Goal: Task Accomplishment & Management: Manage account settings

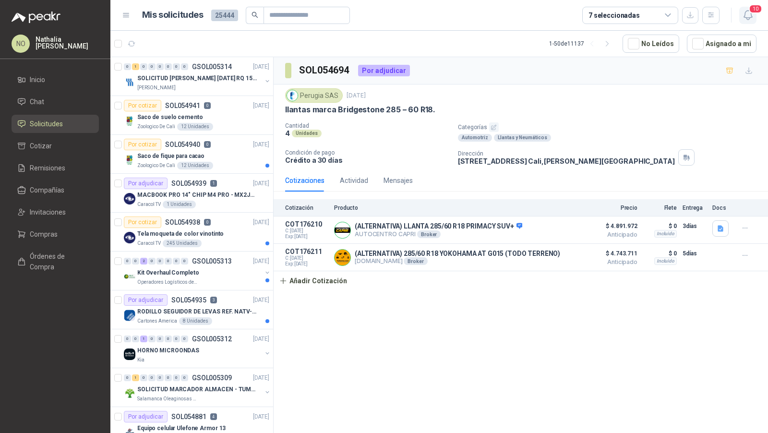
click at [746, 11] on icon "button" at bounding box center [747, 15] width 8 height 9
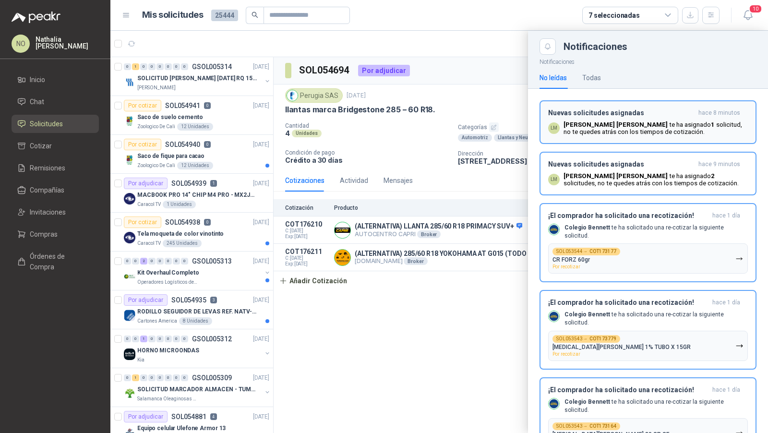
click at [647, 127] on p "[PERSON_NAME] te ha asignado 1 solicitud , no te quedes atrás con los tiempos d…" at bounding box center [655, 128] width 184 height 14
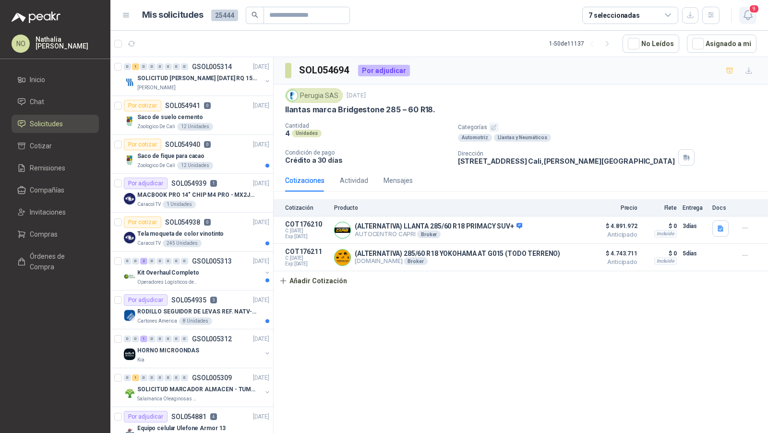
click at [756, 4] on span "9" at bounding box center [754, 8] width 11 height 9
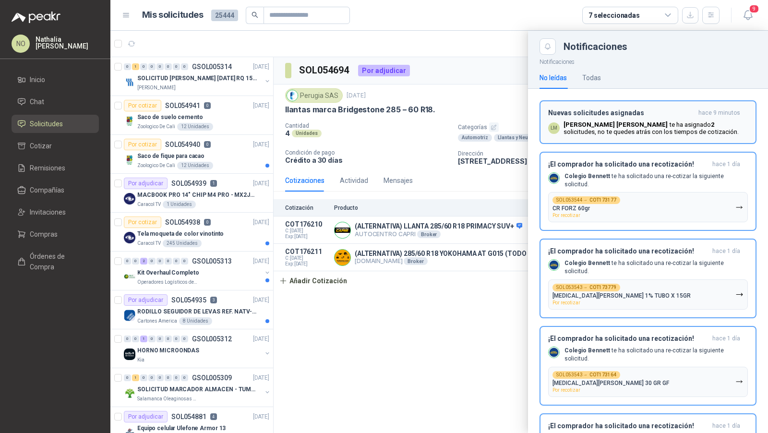
click at [670, 119] on div "Nuevas solicitudes asignadas hace 9 minutos LM [PERSON_NAME] te ha asignado 2 s…" at bounding box center [648, 122] width 200 height 26
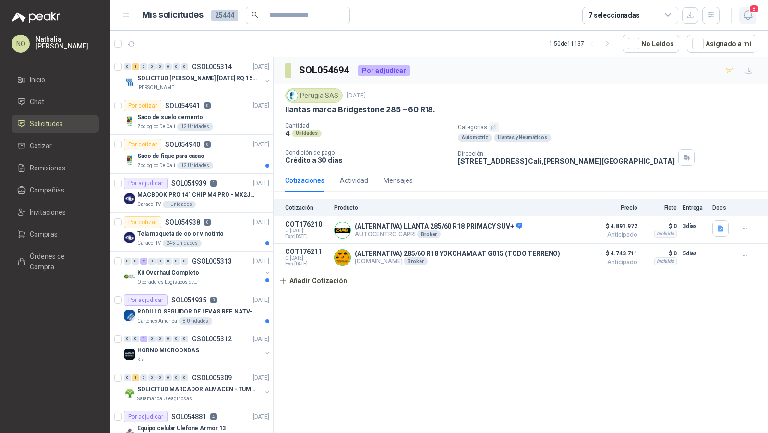
click at [743, 11] on icon "button" at bounding box center [748, 15] width 12 height 12
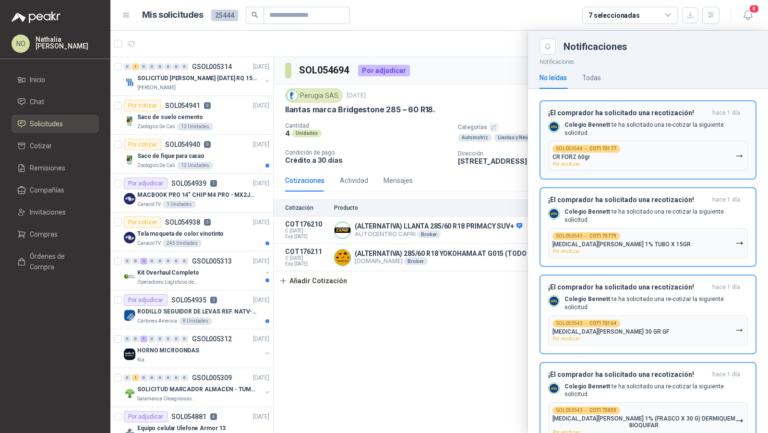
click at [670, 142] on button "SOL053544 → COT173177 CR FORZ 60gr Por recotizar" at bounding box center [648, 156] width 200 height 30
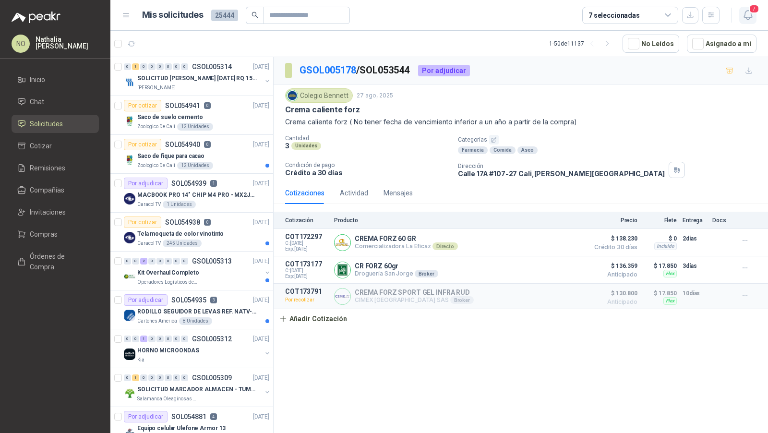
click at [749, 18] on icon "button" at bounding box center [747, 15] width 8 height 9
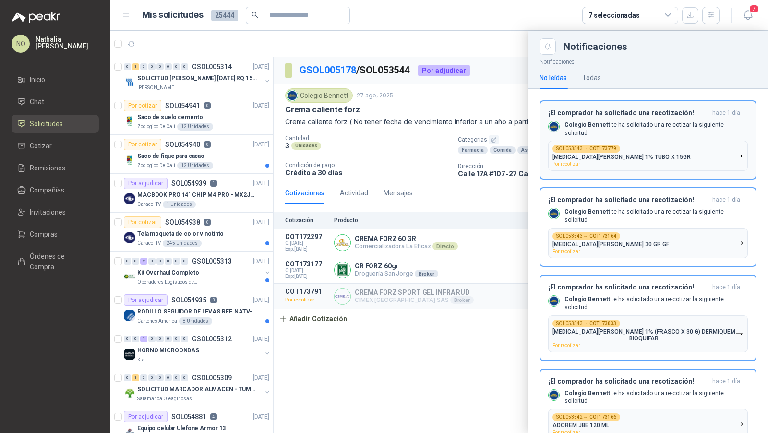
click at [679, 130] on p "Colegio [PERSON_NAME] te ha solicitado una re-cotizar la siguiente solicitud." at bounding box center [655, 129] width 183 height 16
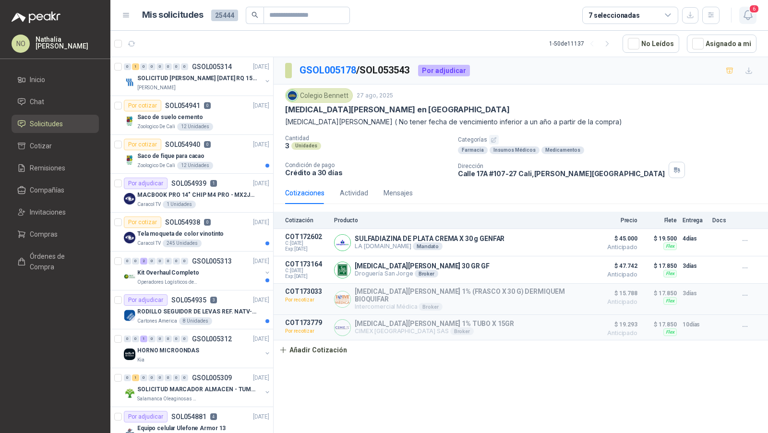
click at [748, 14] on icon "button" at bounding box center [748, 15] width 12 height 12
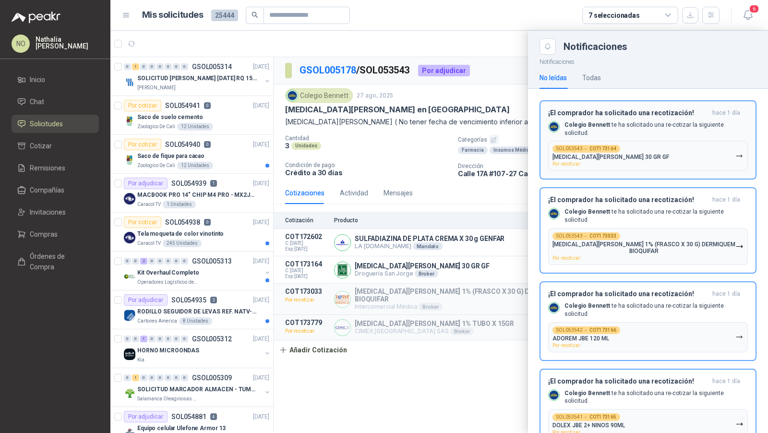
click at [638, 123] on p "Colegio [PERSON_NAME] te ha solicitado una re-cotizar la siguiente solicitud." at bounding box center [655, 129] width 183 height 16
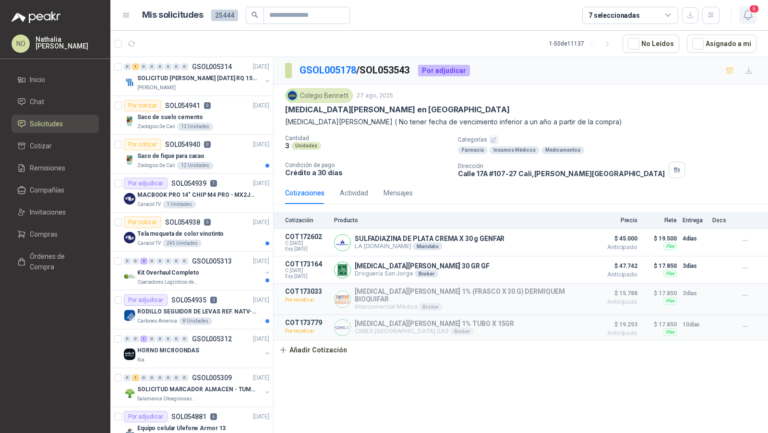
click at [751, 19] on icon "button" at bounding box center [748, 15] width 12 height 12
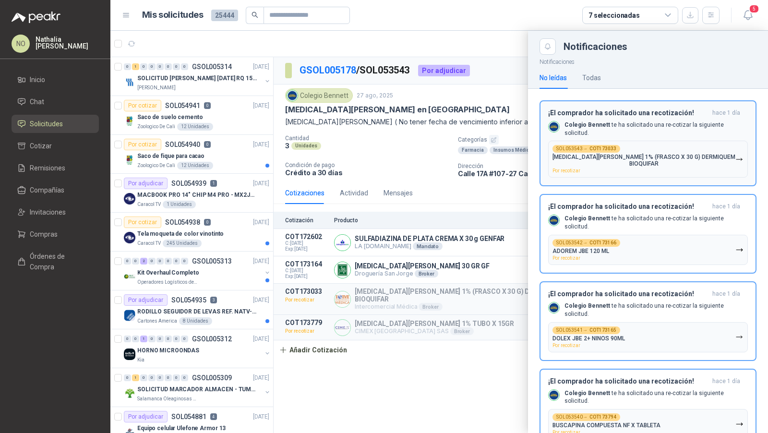
click at [655, 141] on button "SOL053543 → COT173033 [MEDICAL_DATA][PERSON_NAME] 1% (FRASCO X 30 G) DERMIQUEM …" at bounding box center [648, 159] width 200 height 37
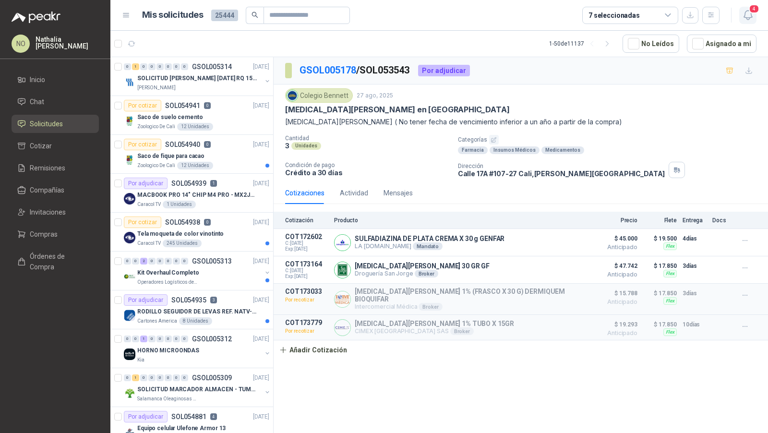
click at [747, 18] on icon "button" at bounding box center [748, 15] width 12 height 12
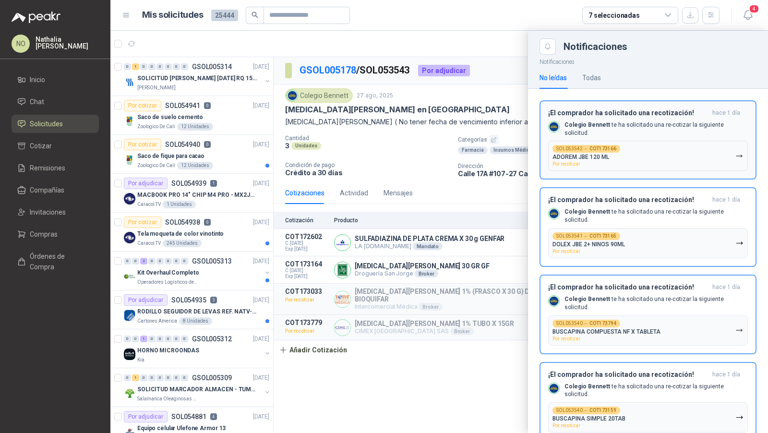
click at [682, 134] on div "¡El comprador ha solicitado una recotización! [DATE] Colegio [PERSON_NAME] te h…" at bounding box center [648, 140] width 200 height 62
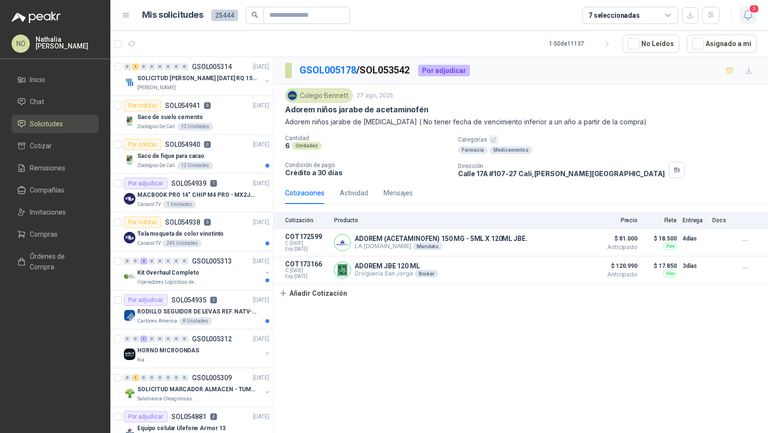
click at [750, 19] on icon "button" at bounding box center [748, 15] width 12 height 12
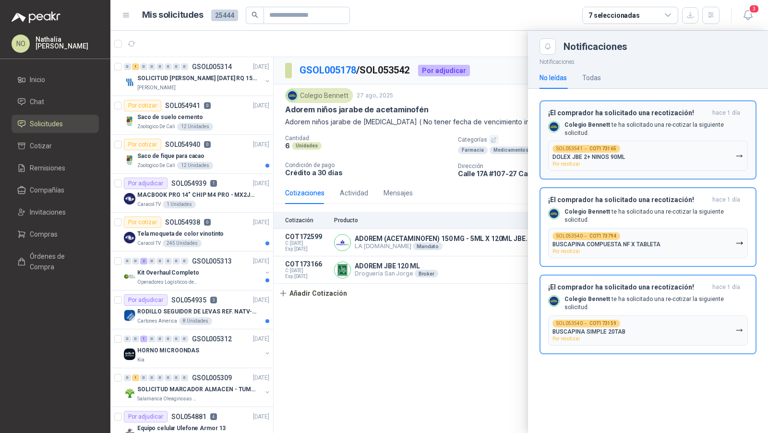
click at [650, 125] on p "Colegio [PERSON_NAME] te ha solicitado una re-cotizar la siguiente solicitud." at bounding box center [655, 129] width 183 height 16
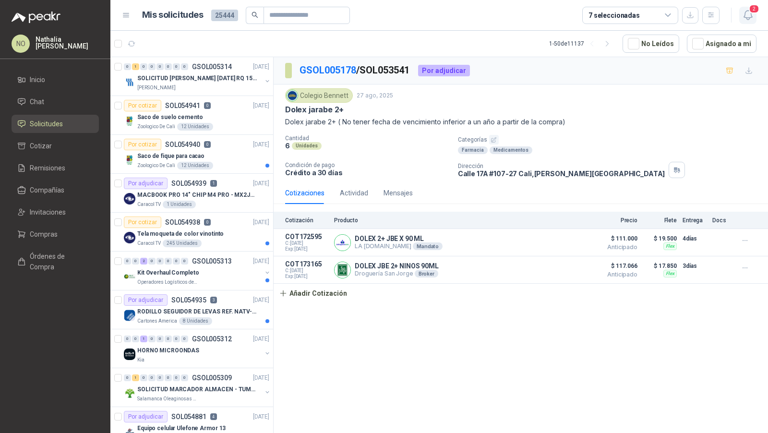
click at [749, 16] on icon "button" at bounding box center [748, 15] width 12 height 12
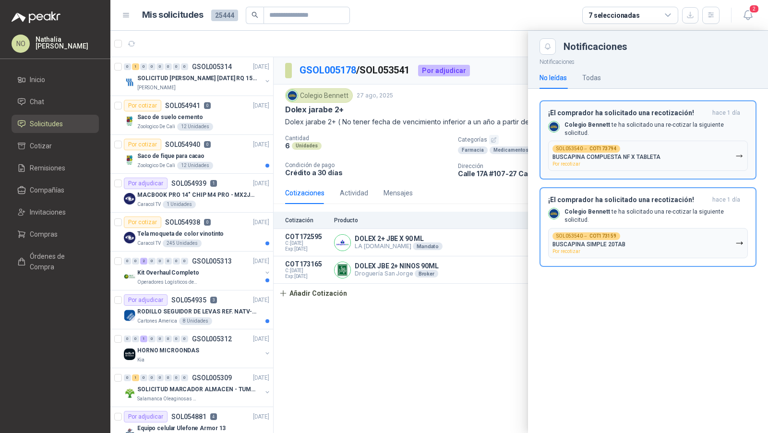
click at [649, 113] on h3 "¡El comprador ha solicitado una recotización!" at bounding box center [628, 113] width 160 height 8
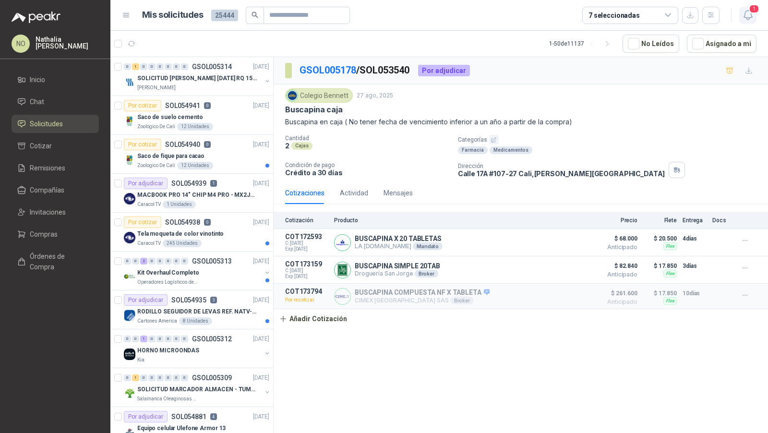
click at [748, 18] on icon "button" at bounding box center [748, 15] width 12 height 12
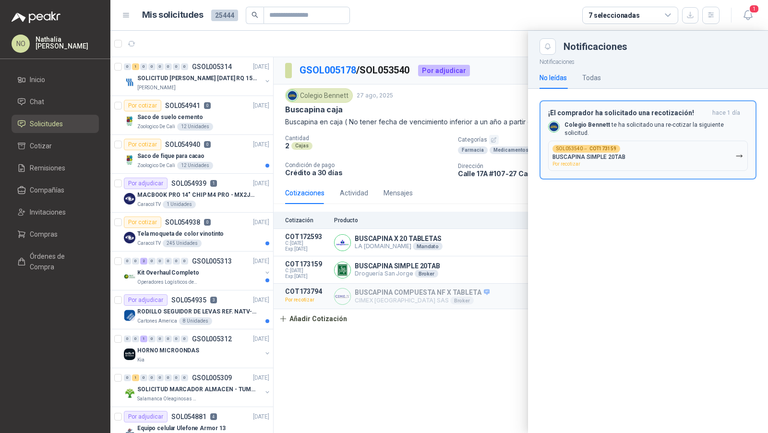
click at [634, 141] on button "SOL053540 → COT173159 BUSCAPINA SIMPLE 20TAB Por recotizar" at bounding box center [648, 156] width 200 height 30
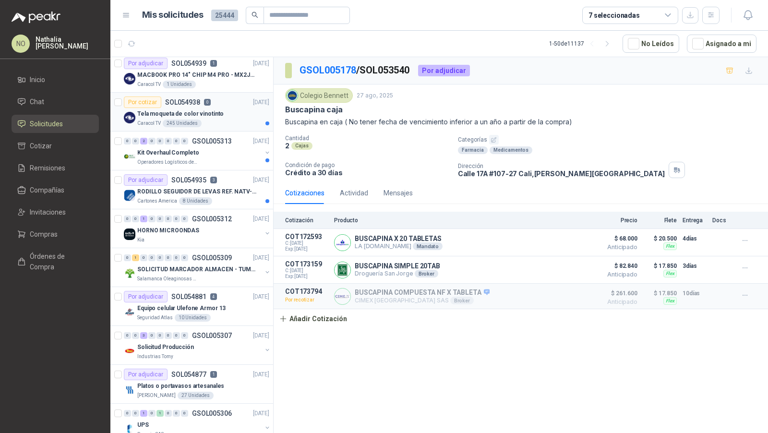
scroll to position [121, 0]
click at [718, 49] on button "Asignado a mi" at bounding box center [722, 44] width 70 height 18
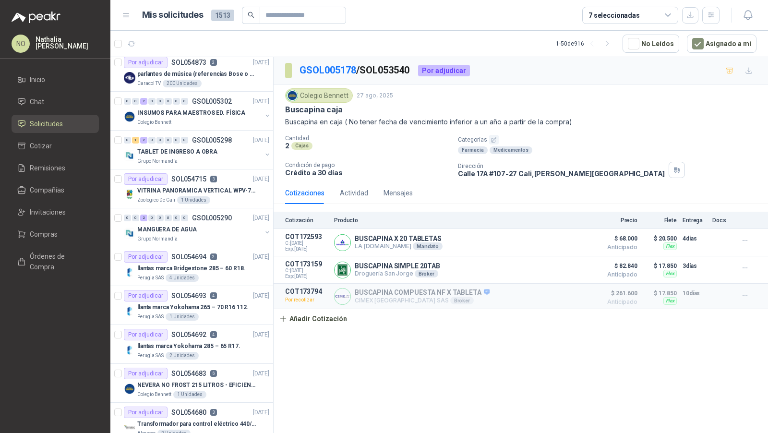
scroll to position [0, 0]
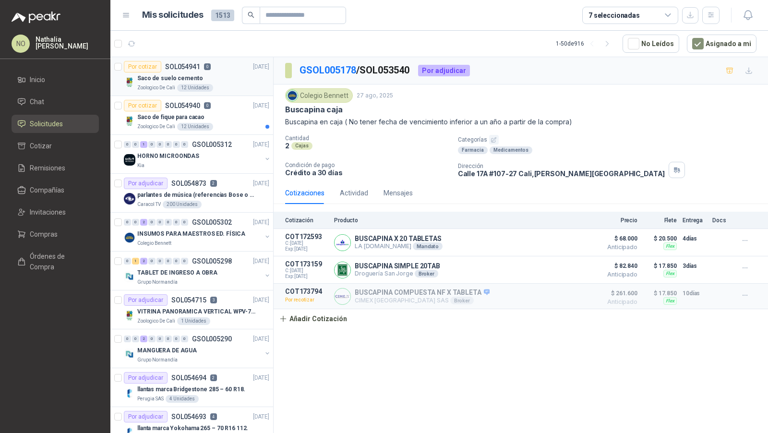
click at [240, 85] on div "Zoologico De Cali 12 Unidades" at bounding box center [203, 88] width 132 height 8
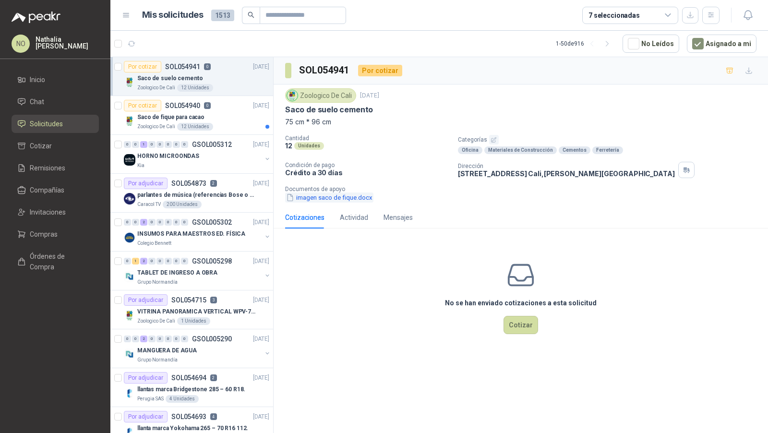
click at [324, 198] on button "imagen saco de fique.docx" at bounding box center [329, 197] width 88 height 10
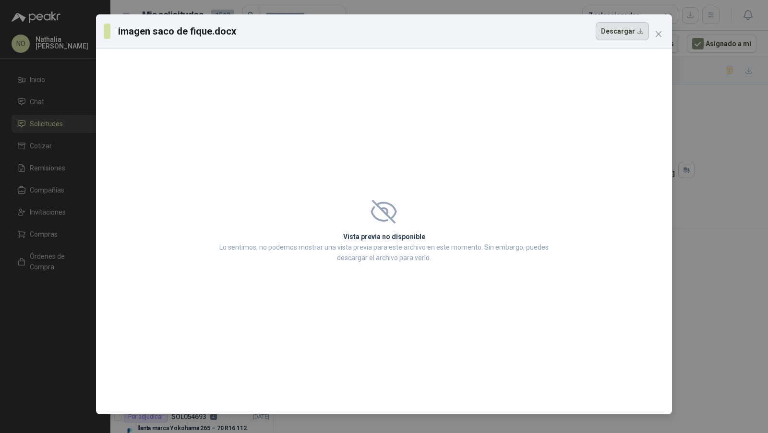
click at [620, 33] on button "Descargar" at bounding box center [622, 31] width 53 height 18
click at [660, 40] on button "Close" at bounding box center [658, 33] width 15 height 15
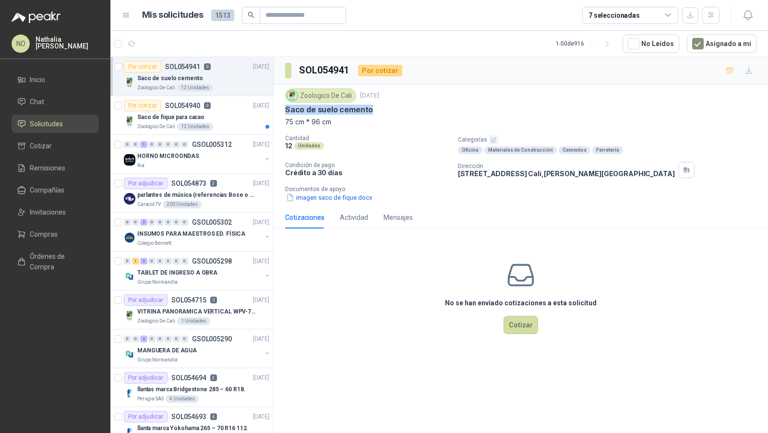
drag, startPoint x: 285, startPoint y: 109, endPoint x: 378, endPoint y: 110, distance: 93.6
click at [378, 110] on div "Saco de suelo cemento" at bounding box center [520, 110] width 471 height 10
copy p "Saco de suelo cemento"
click at [206, 115] on div "Saco de fique para cacao" at bounding box center [203, 117] width 132 height 12
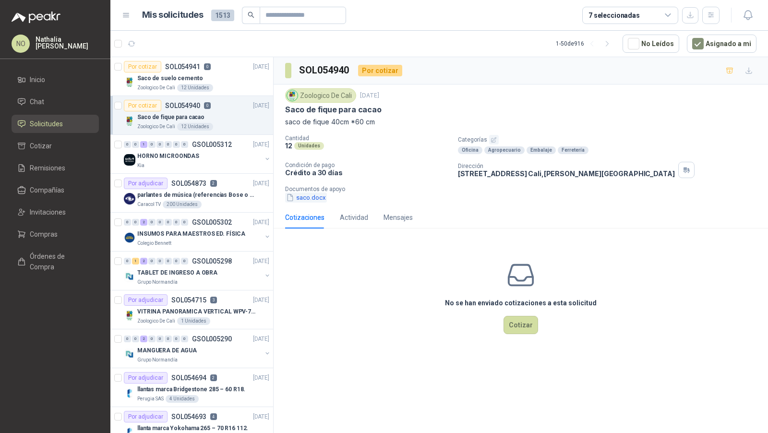
click at [320, 195] on button "saco.docx" at bounding box center [306, 197] width 42 height 10
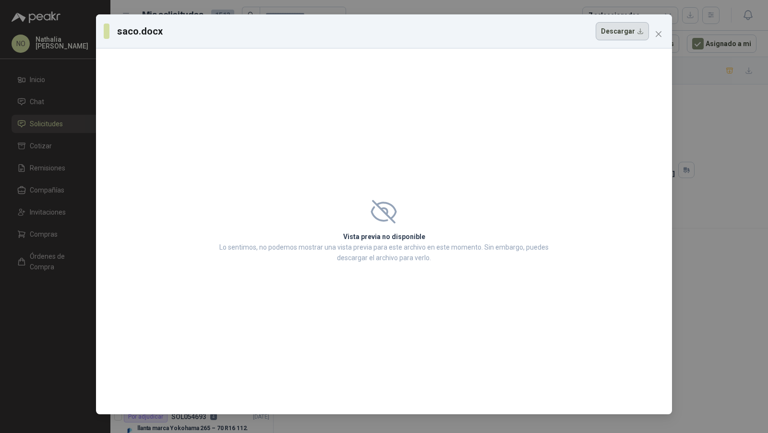
click at [619, 36] on button "Descargar" at bounding box center [622, 31] width 53 height 18
click at [658, 30] on icon "close" at bounding box center [659, 34] width 8 height 8
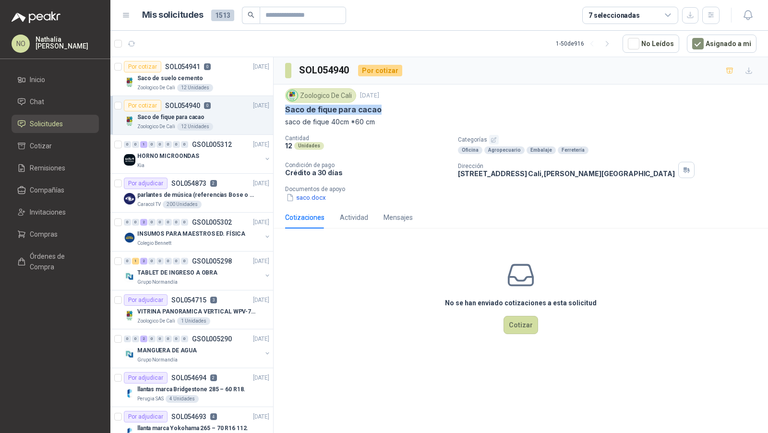
drag, startPoint x: 287, startPoint y: 108, endPoint x: 392, endPoint y: 113, distance: 104.8
click at [392, 113] on div "Zoologico De Cali [DATE] Saco de fique para cacao saco de fique 40cm *60 cm" at bounding box center [520, 107] width 471 height 39
copy p "Saco de fique para cacao"
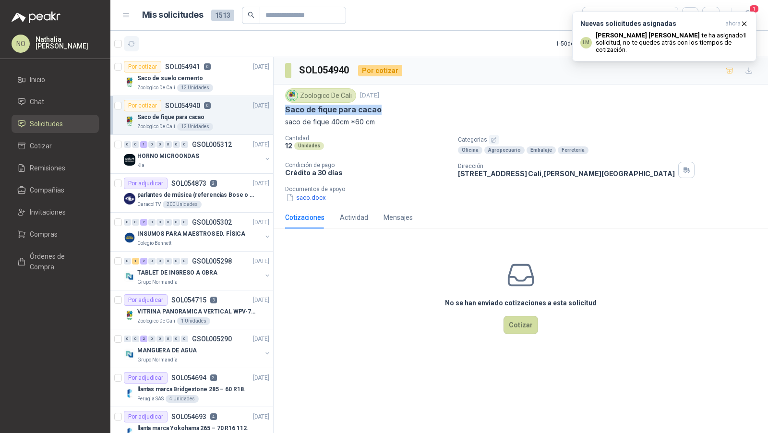
click at [135, 48] on button "button" at bounding box center [131, 43] width 15 height 15
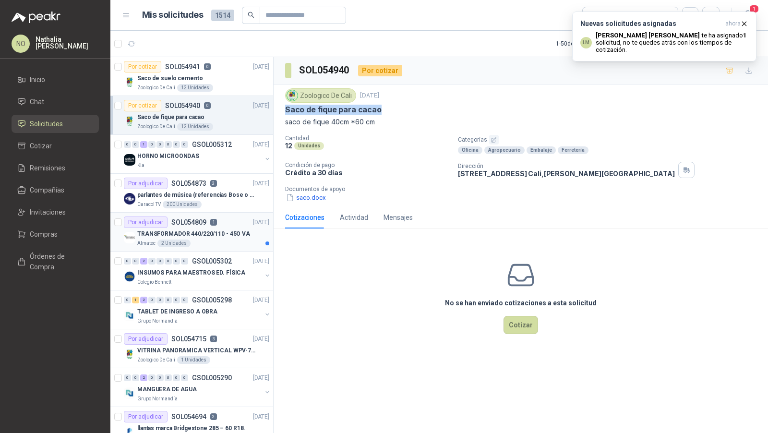
click at [226, 225] on div "Por adjudicar SOL054809 1 [DATE]" at bounding box center [196, 222] width 145 height 12
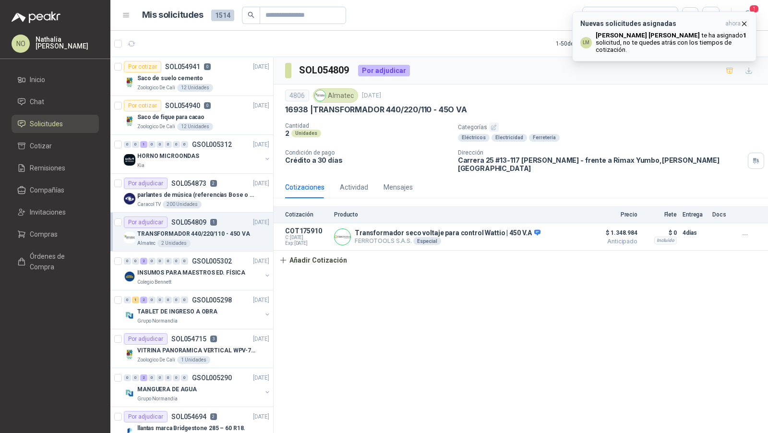
click at [745, 26] on icon "button" at bounding box center [744, 24] width 8 height 8
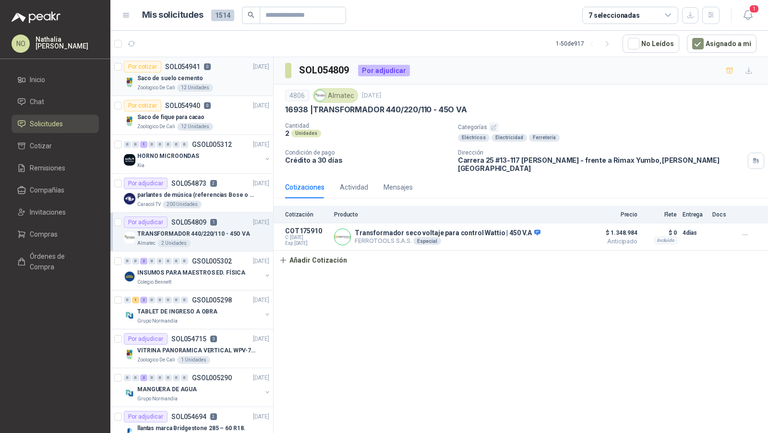
click at [227, 87] on div "Zoologico De Cali 12 Unidades" at bounding box center [203, 88] width 132 height 8
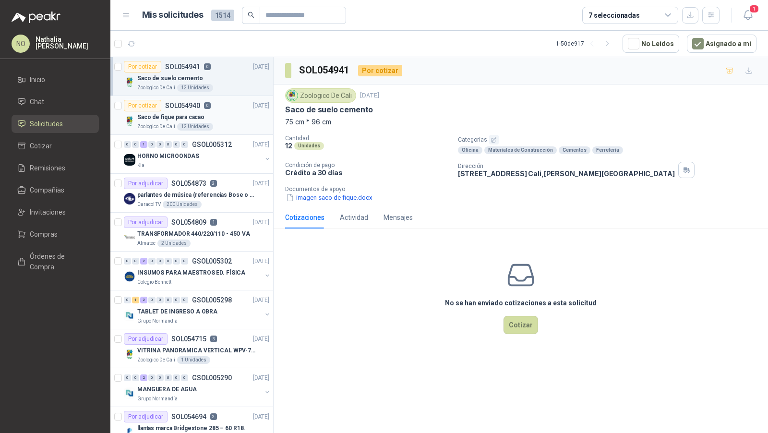
click at [224, 120] on div "Saco de fique para cacao" at bounding box center [203, 117] width 132 height 12
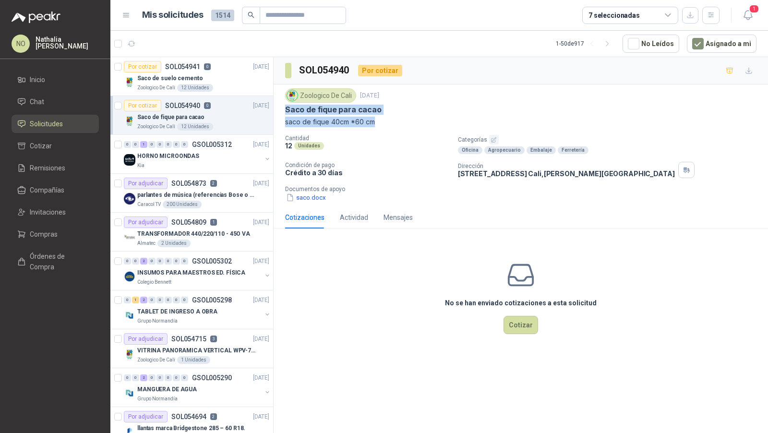
drag, startPoint x: 284, startPoint y: 105, endPoint x: 383, endPoint y: 121, distance: 99.7
click at [383, 121] on div "Zoologico De Cali [DATE] Saco de fique para cacao saco de fique 40cm *60 cm Can…" at bounding box center [521, 145] width 494 height 122
copy div "Saco de fique para cacao saco de fique 40cm *60 cm"
click at [218, 76] on div "Saco de suelo cemento" at bounding box center [203, 78] width 132 height 12
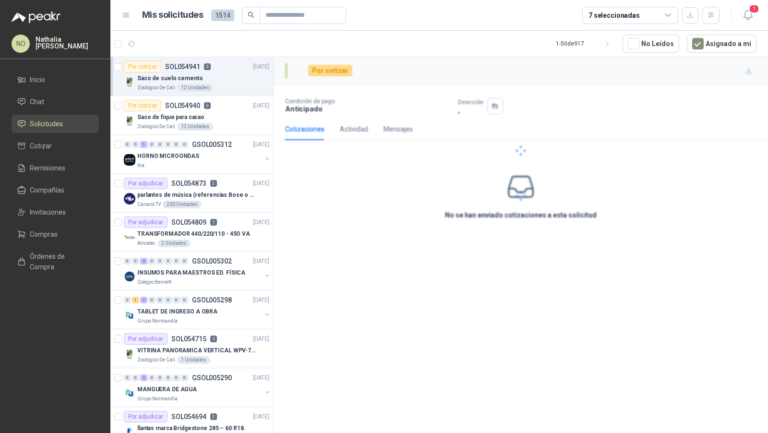
click at [220, 79] on div "Saco de suelo cemento" at bounding box center [203, 78] width 132 height 12
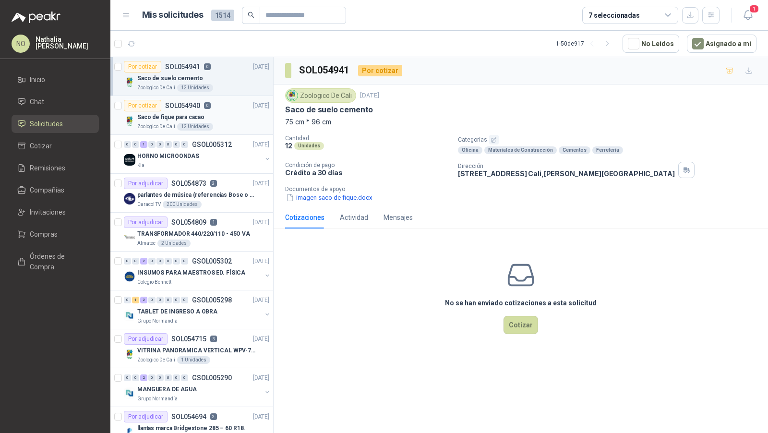
click at [223, 111] on div "Saco de fique para cacao" at bounding box center [203, 117] width 132 height 12
click at [211, 79] on div "Saco de suelo cemento" at bounding box center [203, 78] width 132 height 12
drag, startPoint x: 286, startPoint y: 108, endPoint x: 340, endPoint y: 119, distance: 55.9
click at [340, 119] on div "Zoologico De Cali [DATE] Saco de suelo cemento 75 cm * 96 cm" at bounding box center [520, 107] width 471 height 39
copy div "Saco de suelo cemento 75 cm * 96 cm"
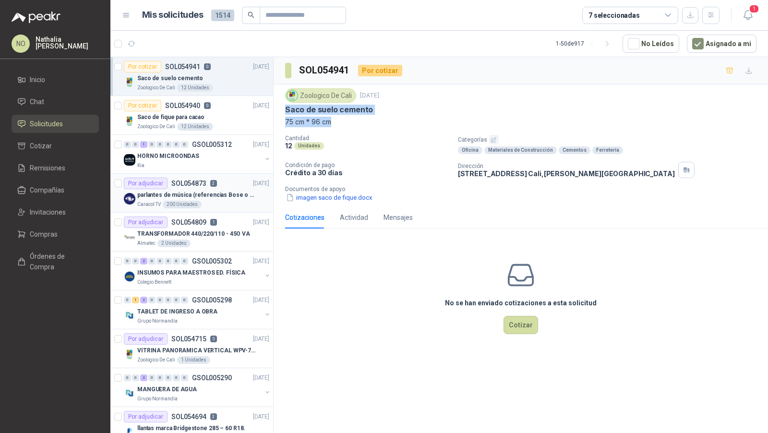
click at [232, 197] on p "parlantes de música (referencias Bose o Alexa) CON MARCACION 1 LOGO (Mas datos …" at bounding box center [197, 195] width 120 height 9
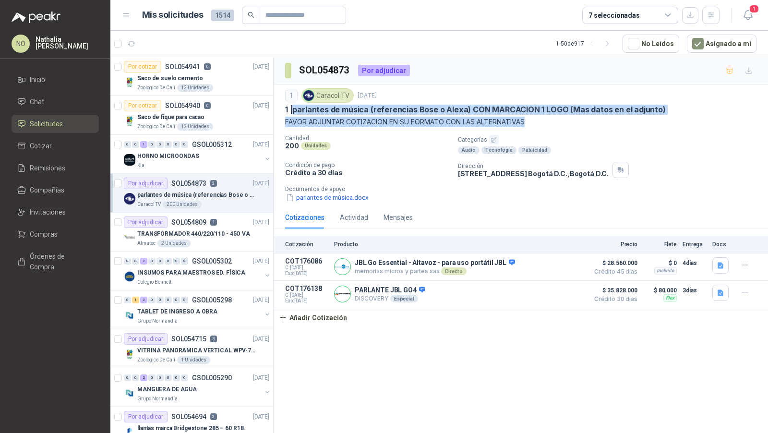
drag, startPoint x: 295, startPoint y: 109, endPoint x: 538, endPoint y: 116, distance: 242.9
click at [538, 116] on div "1 Caracol TV [DATE] 1 | parlantes de música (referencias Bose o Alexa) CON MARC…" at bounding box center [520, 107] width 471 height 39
copy div "parlantes de música (referencias Bose o Alexa) CON MARCACION 1 LOGO (Mas datos …"
click at [320, 196] on button "parlantes de música.docx" at bounding box center [327, 197] width 84 height 10
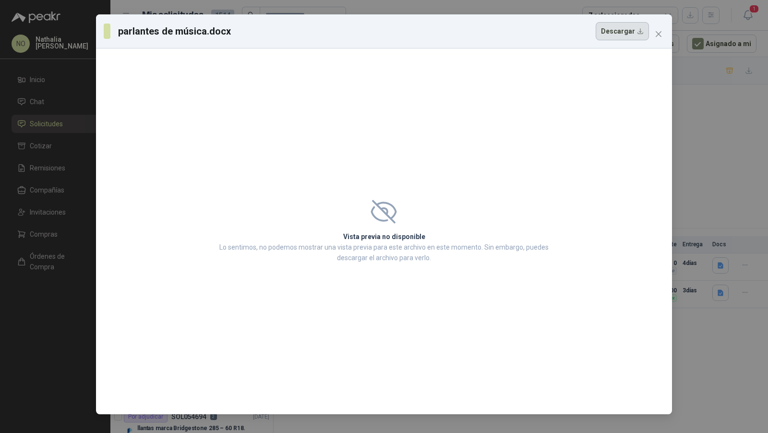
click at [618, 25] on button "Descargar" at bounding box center [622, 31] width 53 height 18
click at [660, 37] on icon "close" at bounding box center [659, 34] width 8 height 8
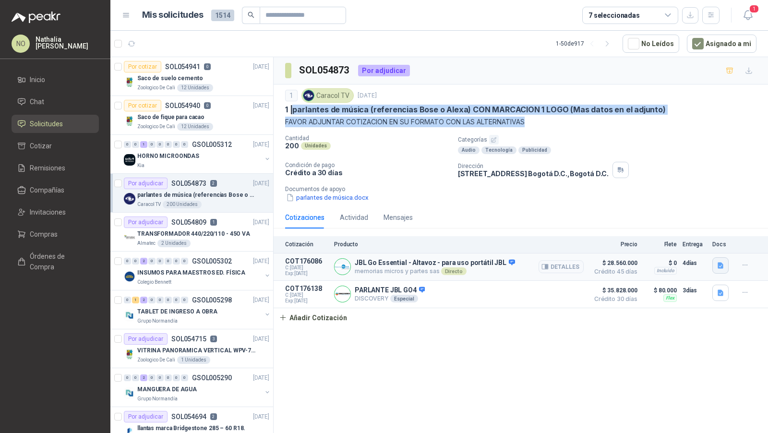
click at [722, 265] on icon "button" at bounding box center [721, 265] width 6 height 6
click at [701, 245] on button "JBL.pdf" at bounding box center [705, 242] width 34 height 10
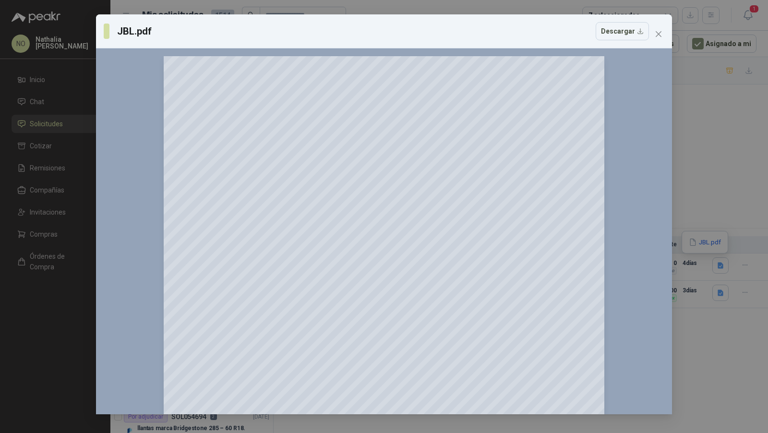
scroll to position [3, 0]
click at [656, 40] on button "Close" at bounding box center [658, 33] width 15 height 15
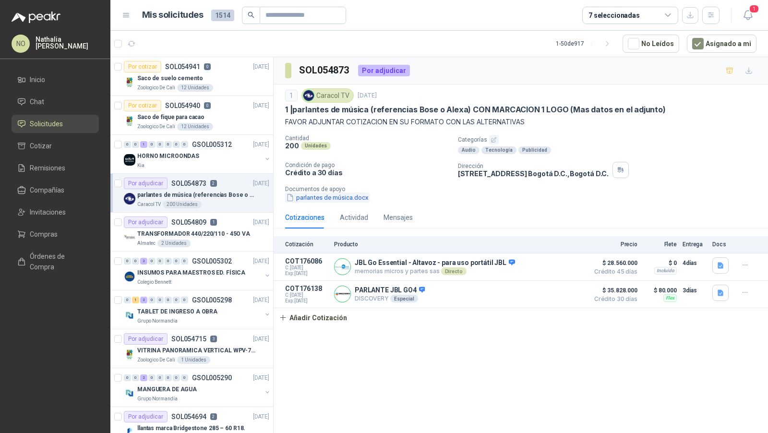
click at [348, 196] on button "parlantes de música.docx" at bounding box center [327, 197] width 84 height 10
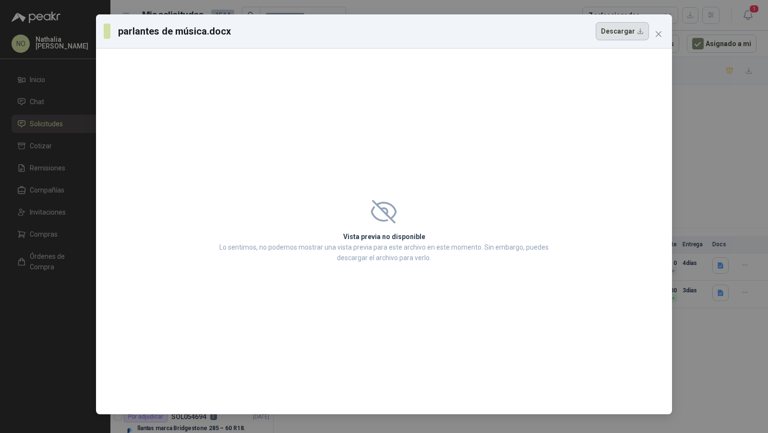
click at [624, 38] on button "Descargar" at bounding box center [622, 31] width 53 height 18
click at [657, 33] on icon "close" at bounding box center [659, 34] width 6 height 6
